Goal: Navigation & Orientation: Find specific page/section

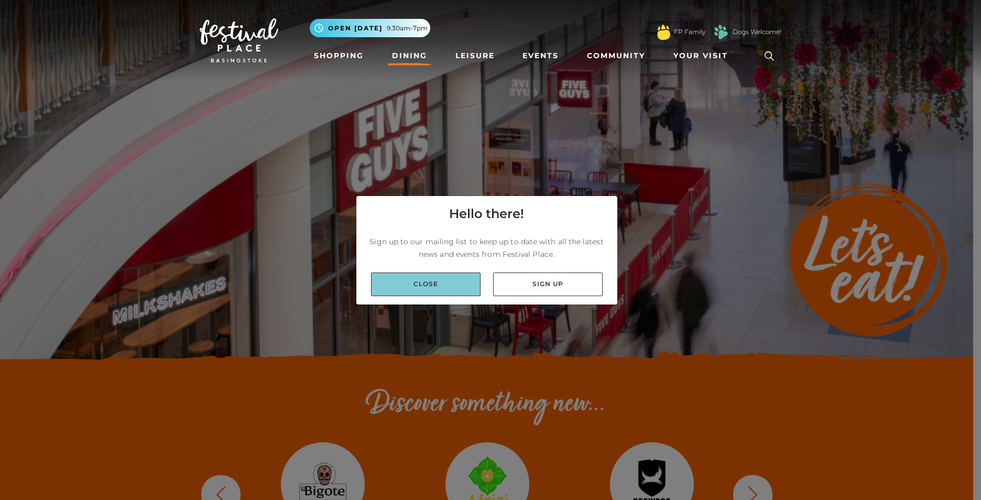
click at [457, 283] on link "Close" at bounding box center [426, 284] width 110 height 24
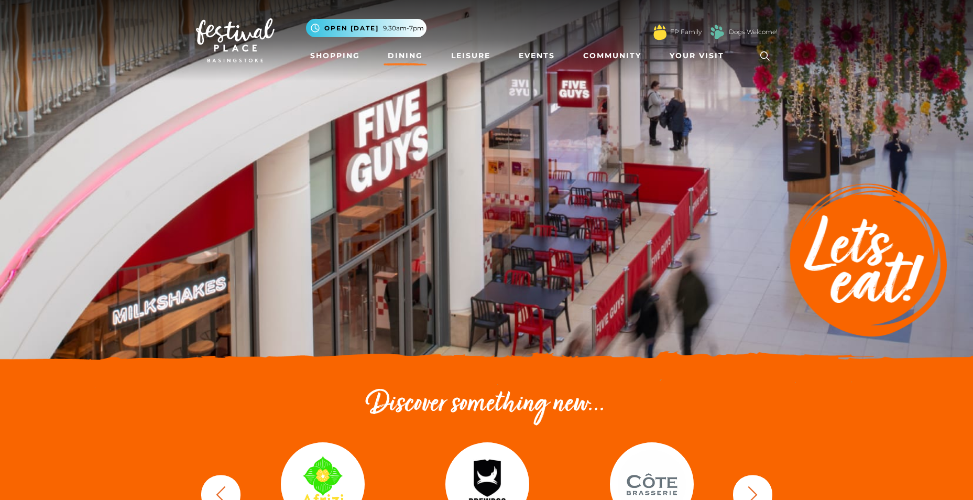
click at [413, 53] on link "Dining" at bounding box center [405, 55] width 43 height 19
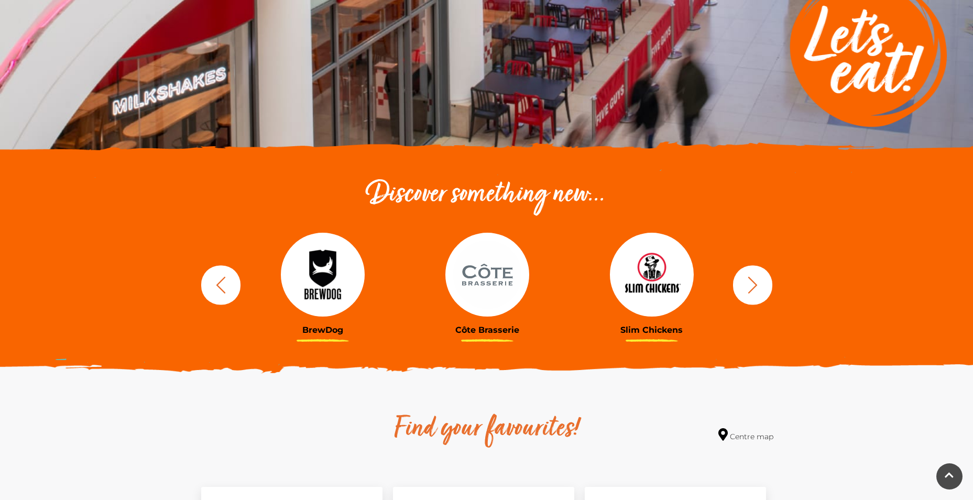
scroll to position [273, 0]
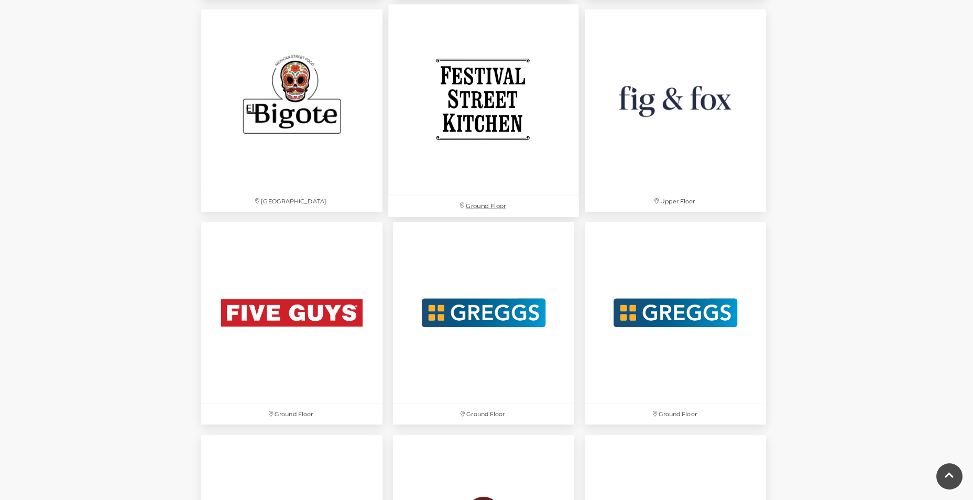
scroll to position [1537, 0]
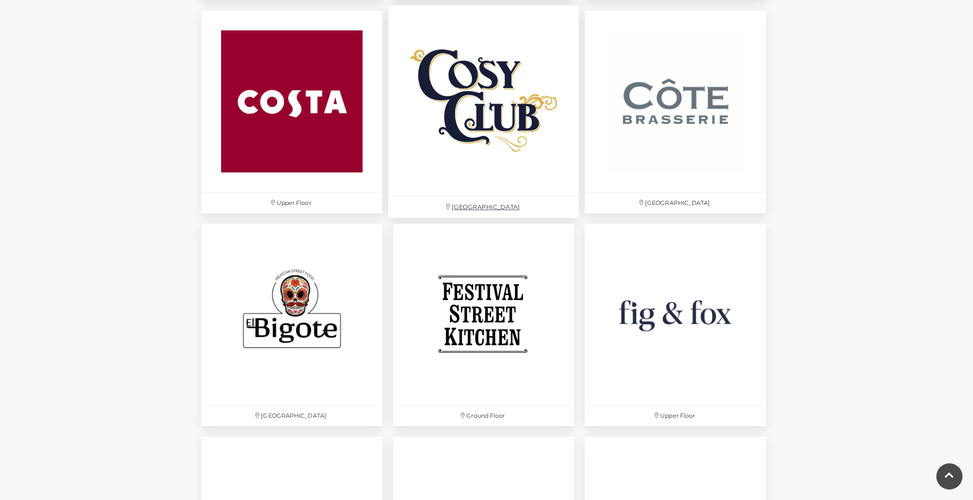
click at [485, 120] on img at bounding box center [483, 101] width 191 height 191
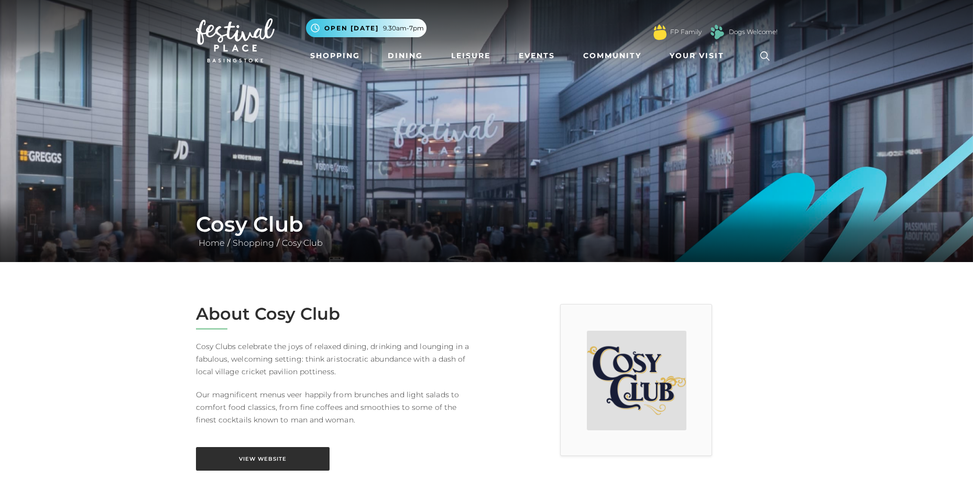
click at [259, 457] on link "View Website" at bounding box center [263, 459] width 134 height 24
